Goal: Task Accomplishment & Management: Manage account settings

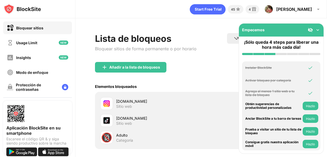
click at [318, 30] on img at bounding box center [317, 29] width 5 height 5
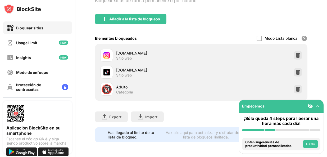
scroll to position [52, 0]
click at [295, 70] on img at bounding box center [297, 72] width 5 height 5
